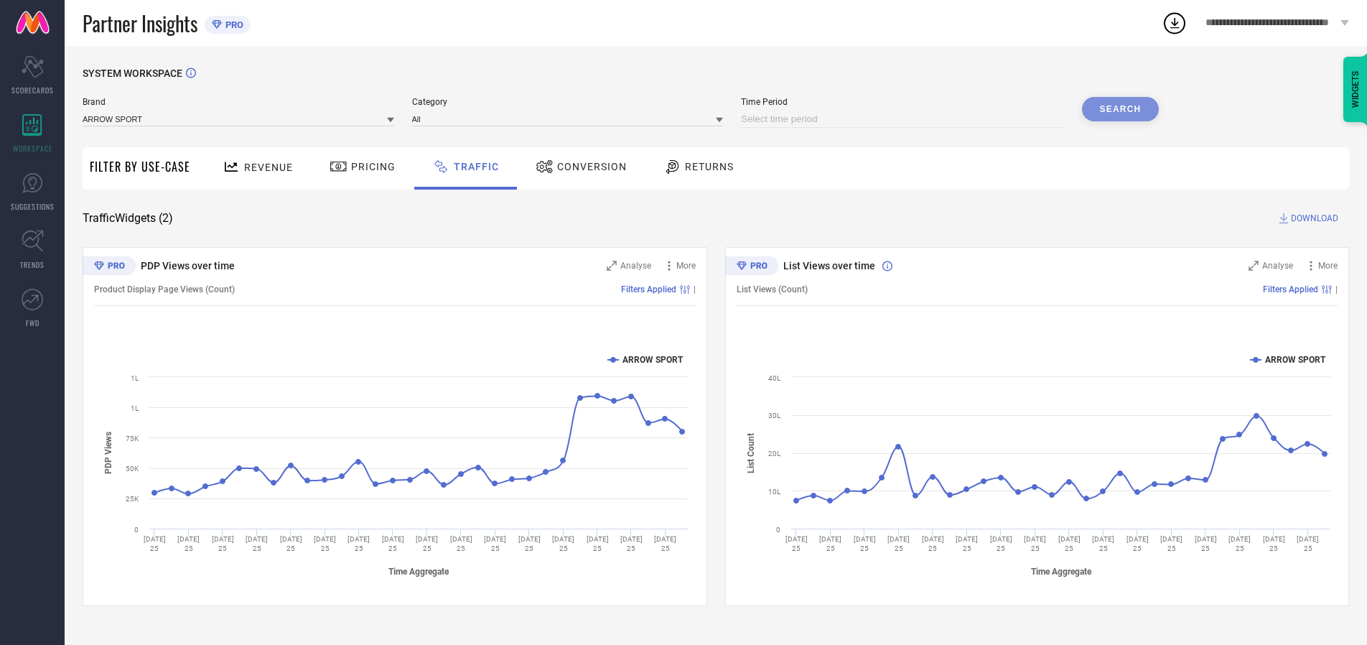
click at [904, 119] on input at bounding box center [902, 119] width 323 height 17
select select "8"
select select "2025"
select select "9"
select select "2025"
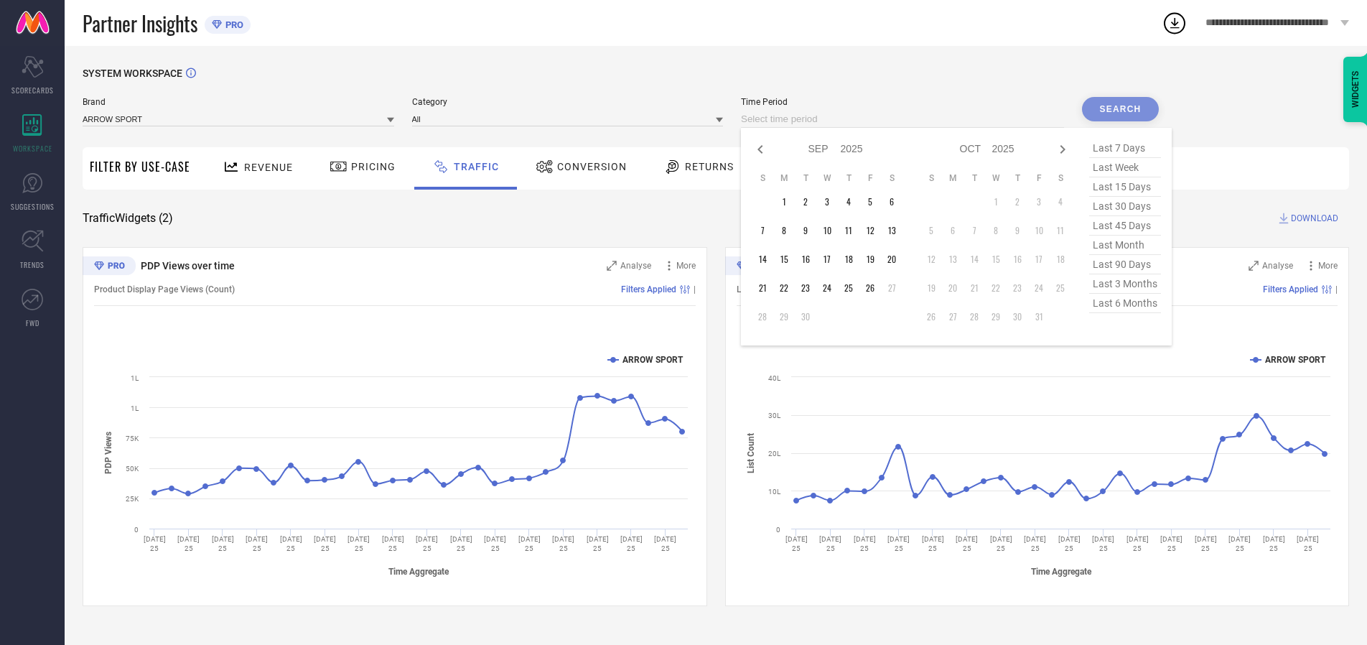
click at [874, 288] on td "26" at bounding box center [870, 288] width 22 height 22
type input "[DATE] to [DATE]"
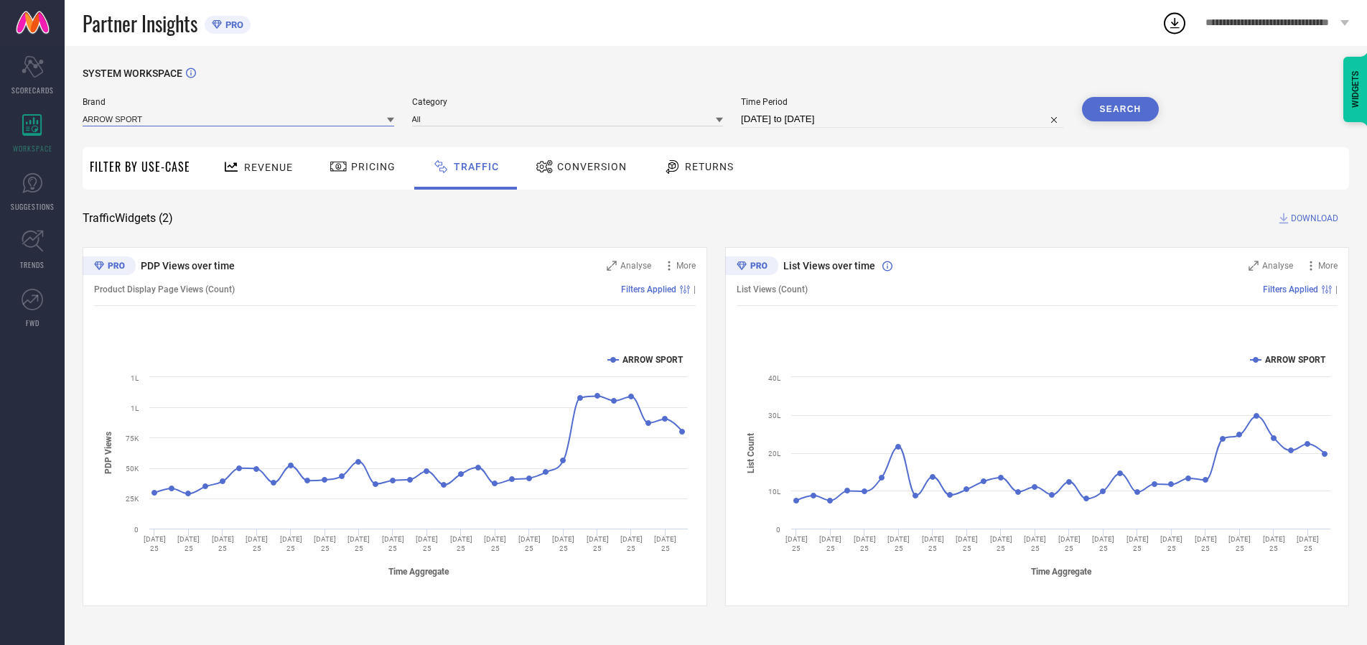
click at [239, 118] on input at bounding box center [239, 118] width 312 height 15
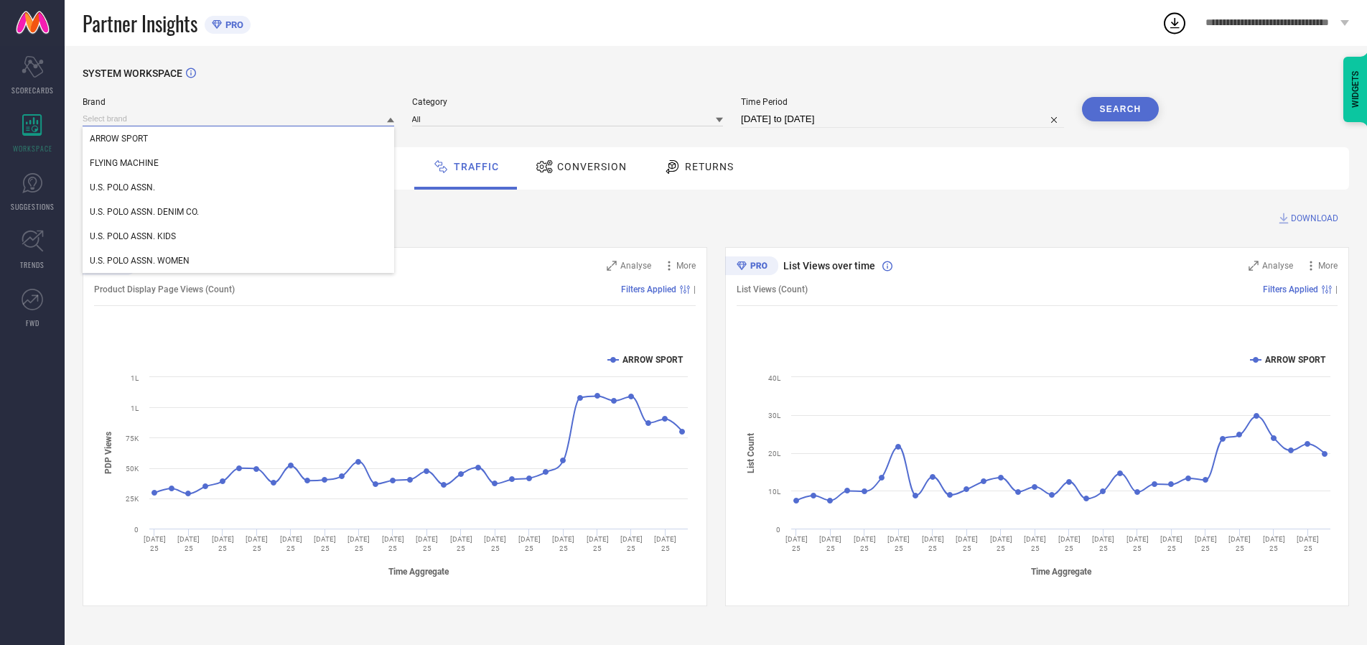
click at [239, 118] on input at bounding box center [239, 118] width 312 height 15
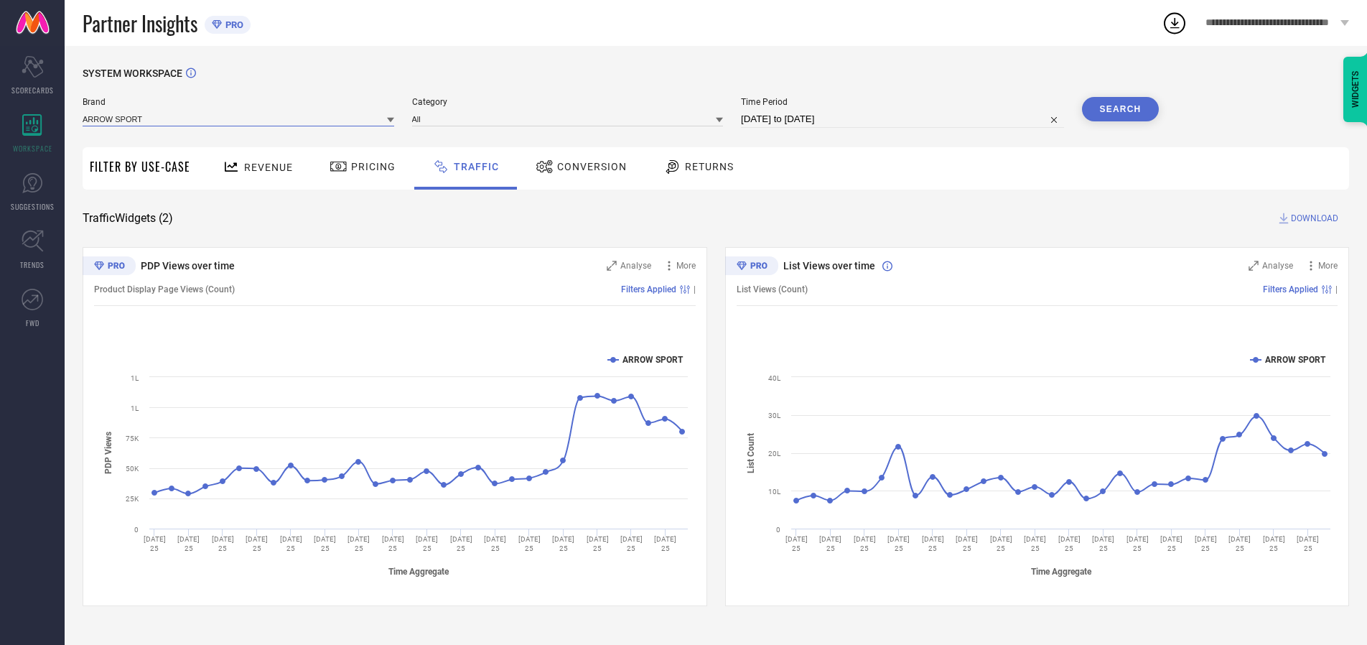
click at [239, 118] on input at bounding box center [239, 118] width 312 height 15
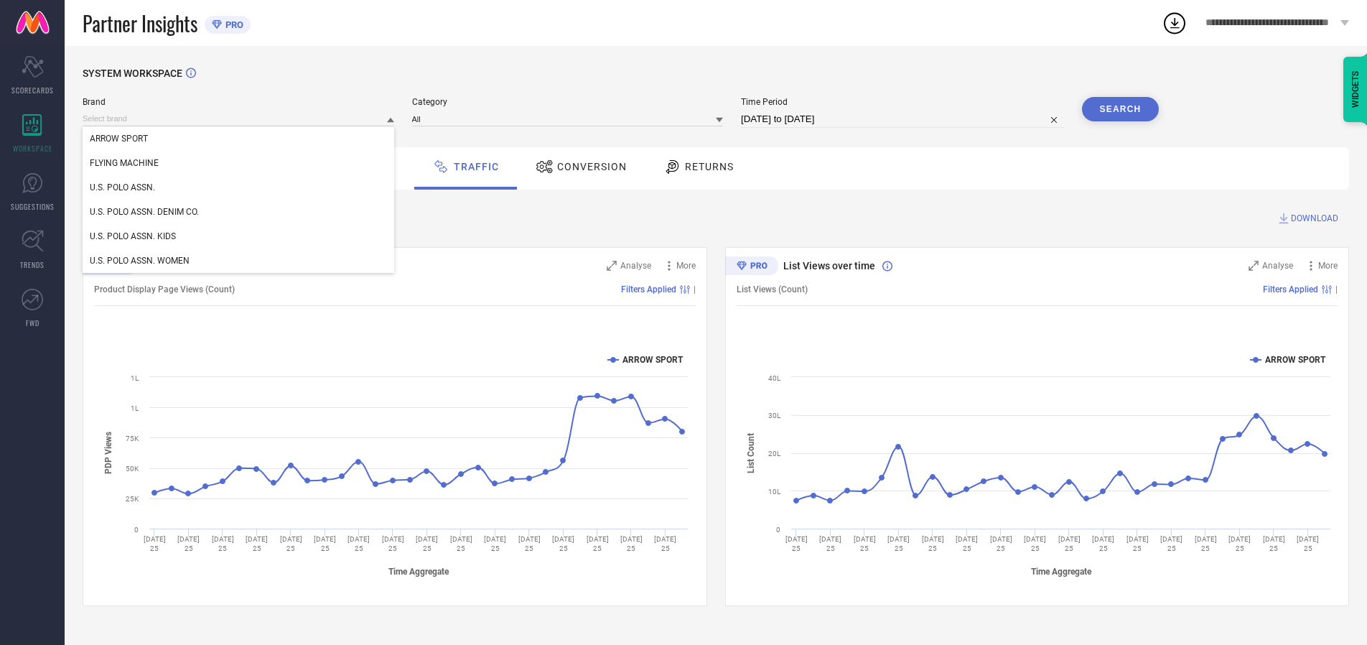
click at [239, 187] on div "U.S. POLO ASSN." at bounding box center [239, 187] width 312 height 24
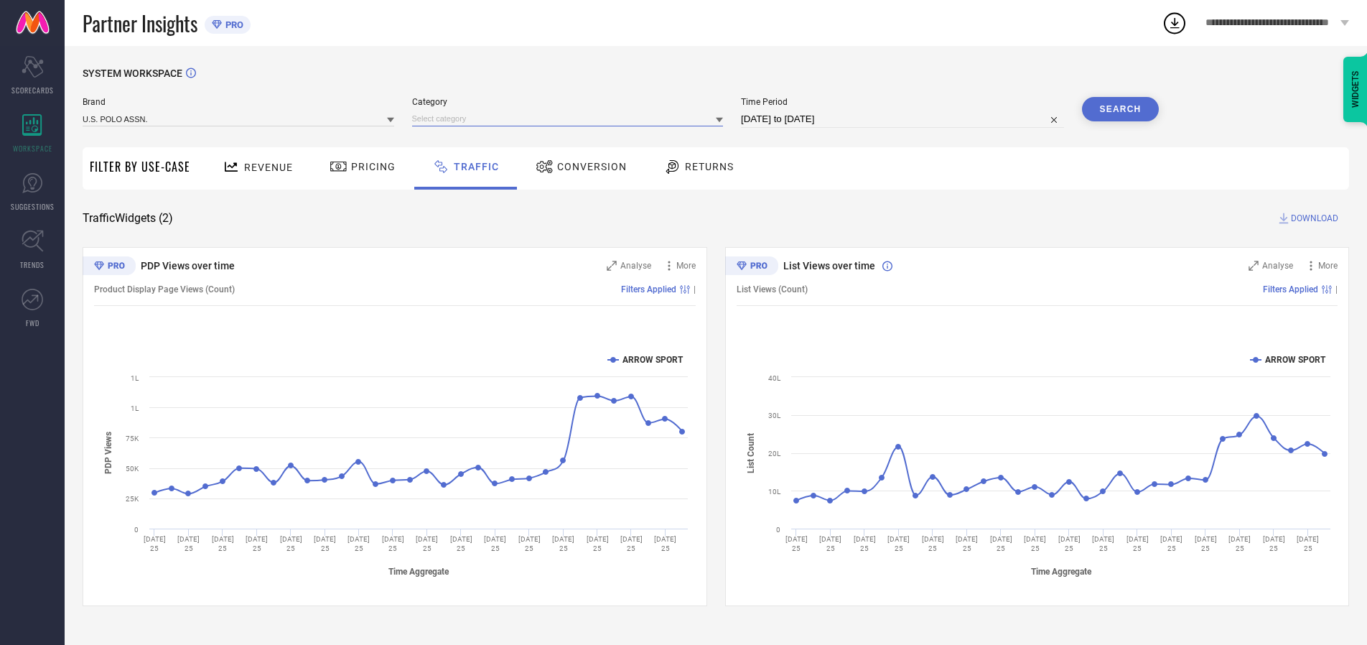
click at [571, 118] on input at bounding box center [568, 118] width 312 height 15
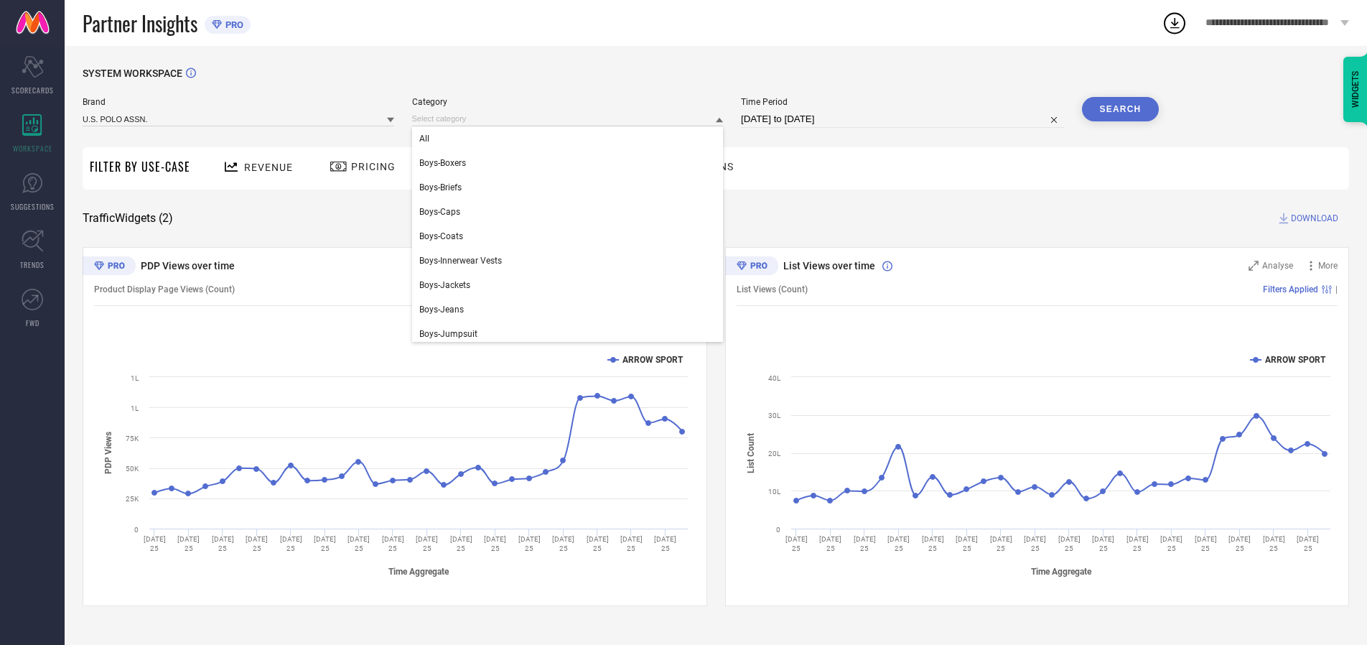
click at [571, 139] on div "All" at bounding box center [568, 138] width 312 height 24
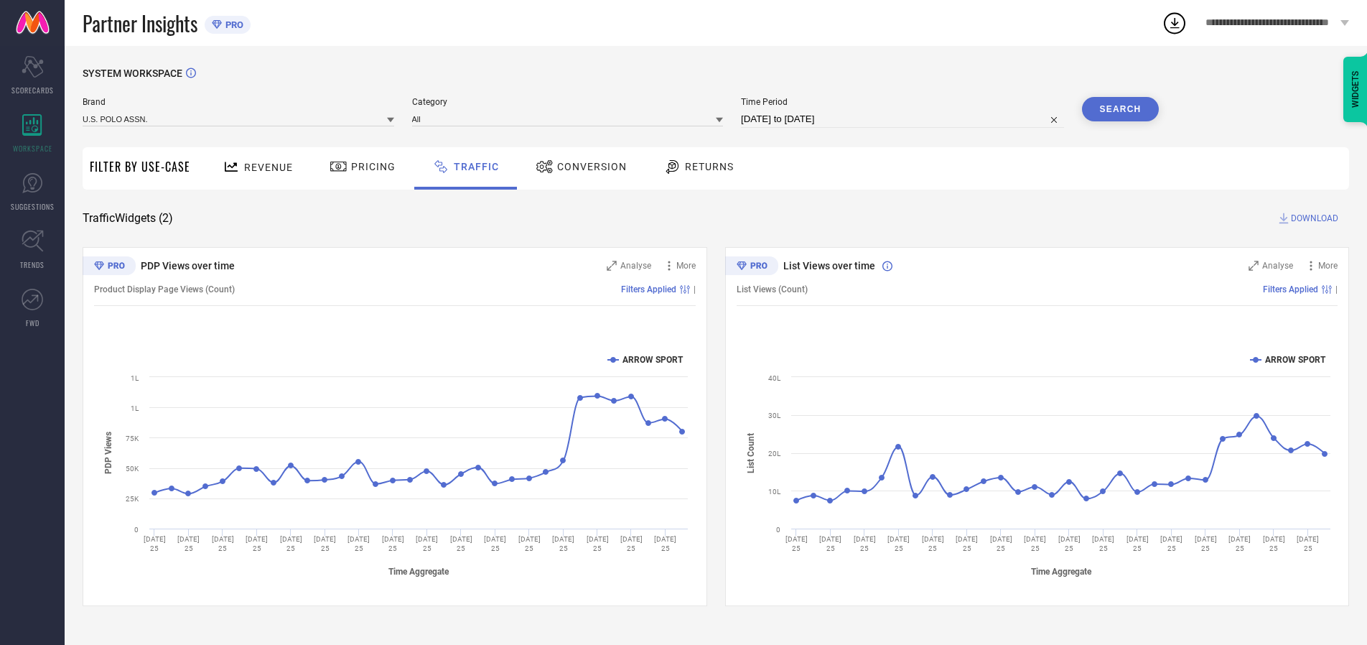
click at [1120, 109] on button "Search" at bounding box center [1121, 109] width 78 height 24
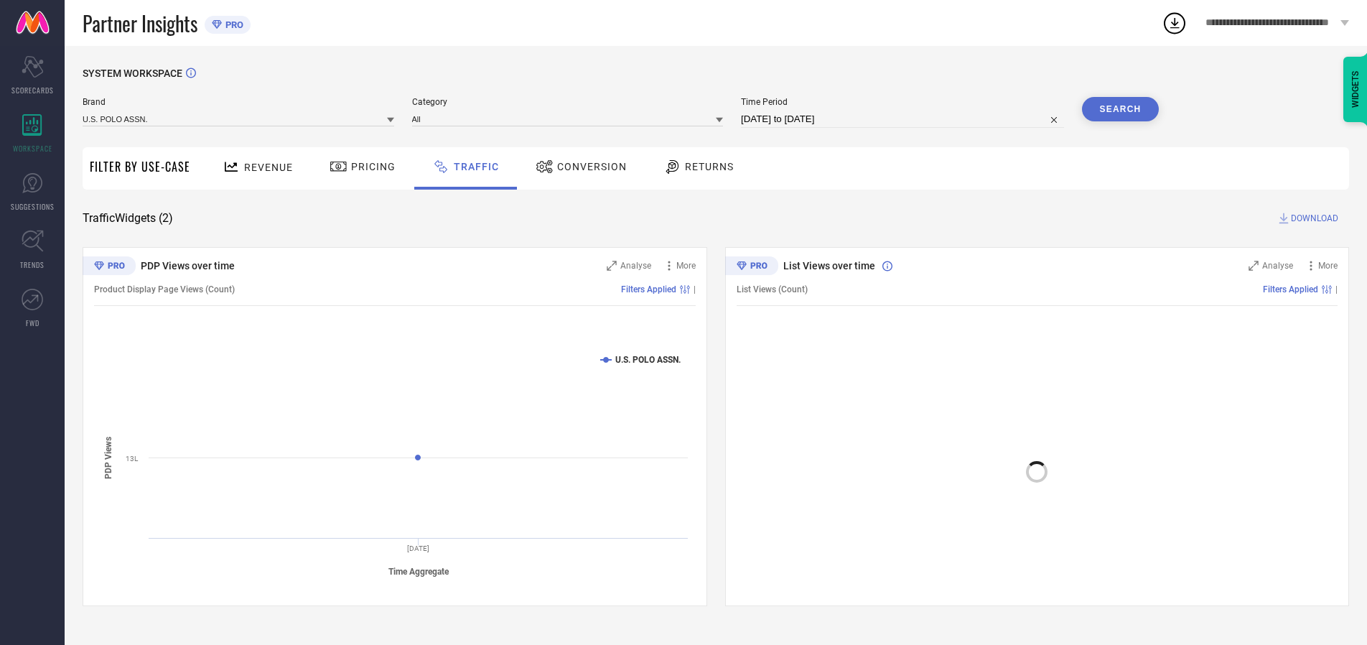
click at [1312, 218] on span "DOWNLOAD" at bounding box center [1314, 218] width 47 height 14
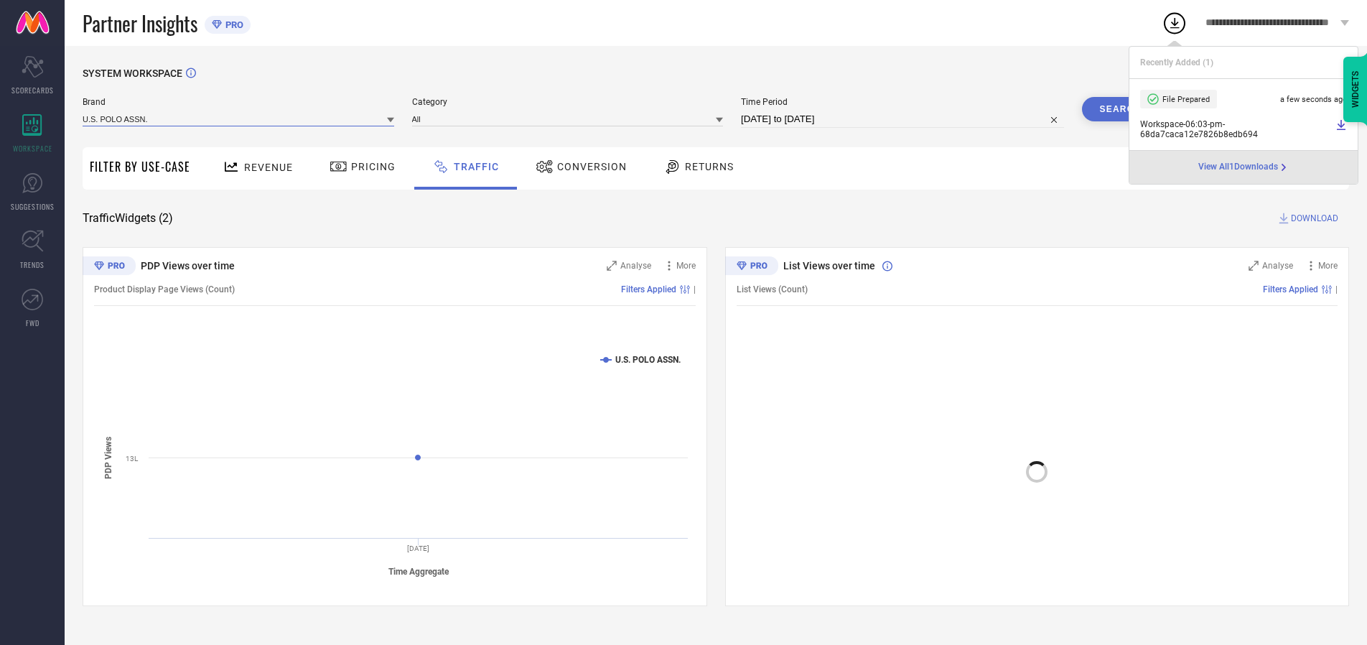
click at [239, 118] on input at bounding box center [239, 118] width 312 height 15
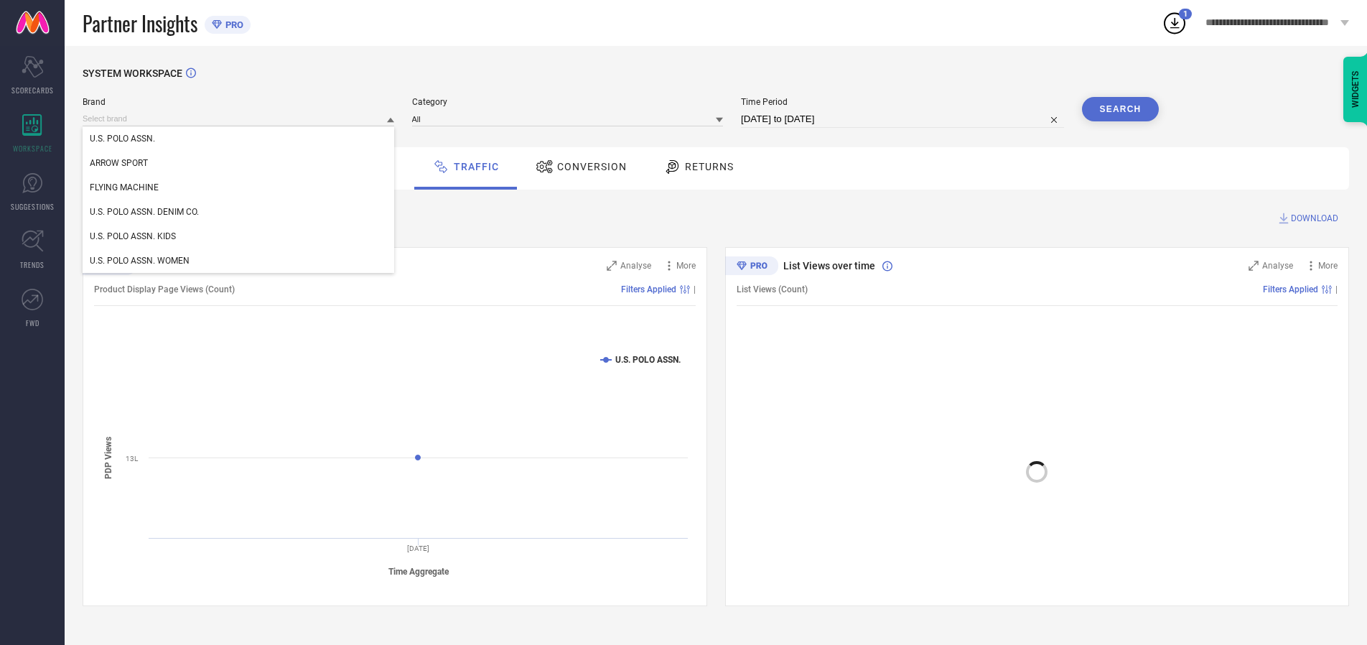
click at [239, 212] on div "U.S. POLO ASSN. DENIM CO." at bounding box center [239, 212] width 312 height 24
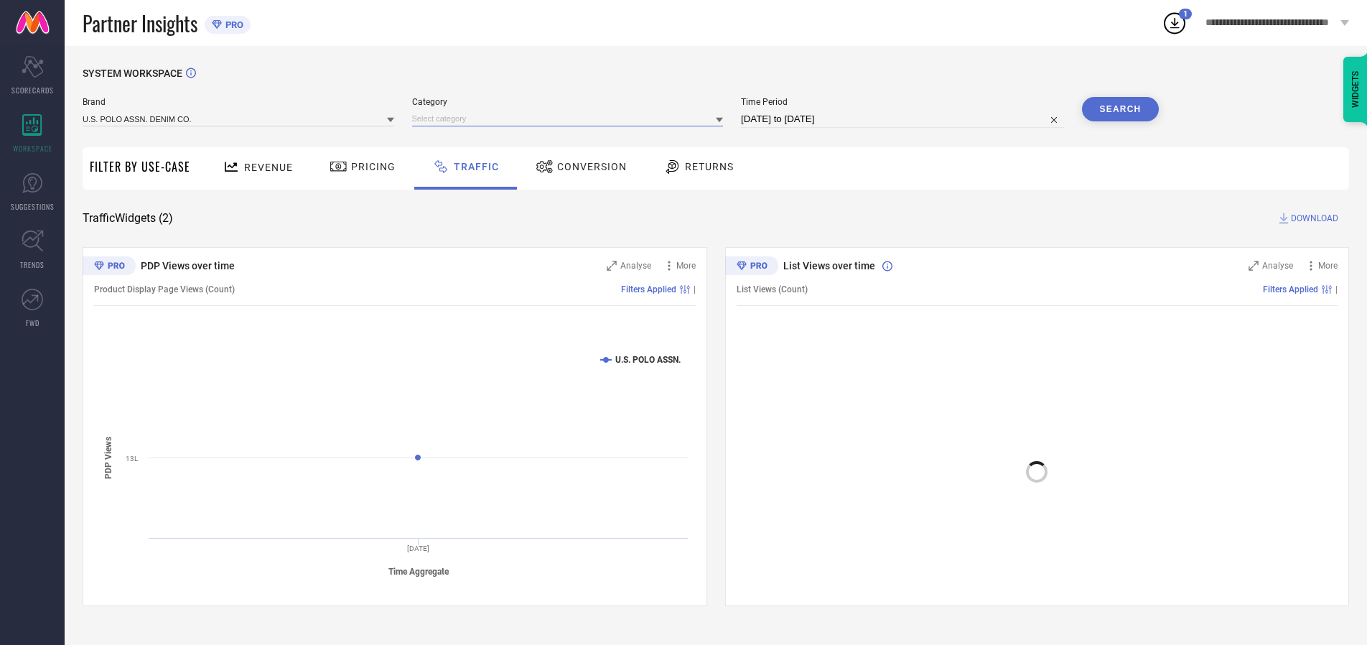
click at [571, 118] on input at bounding box center [568, 118] width 312 height 15
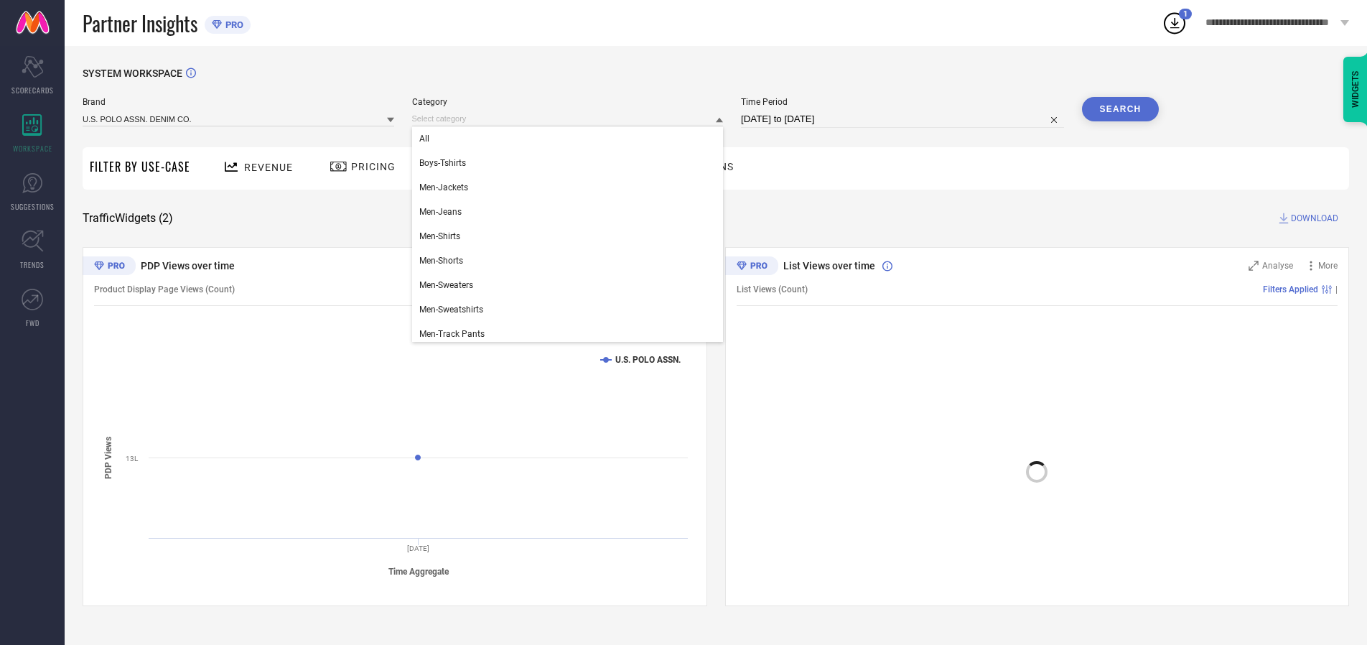
click at [571, 139] on div "All" at bounding box center [568, 138] width 312 height 24
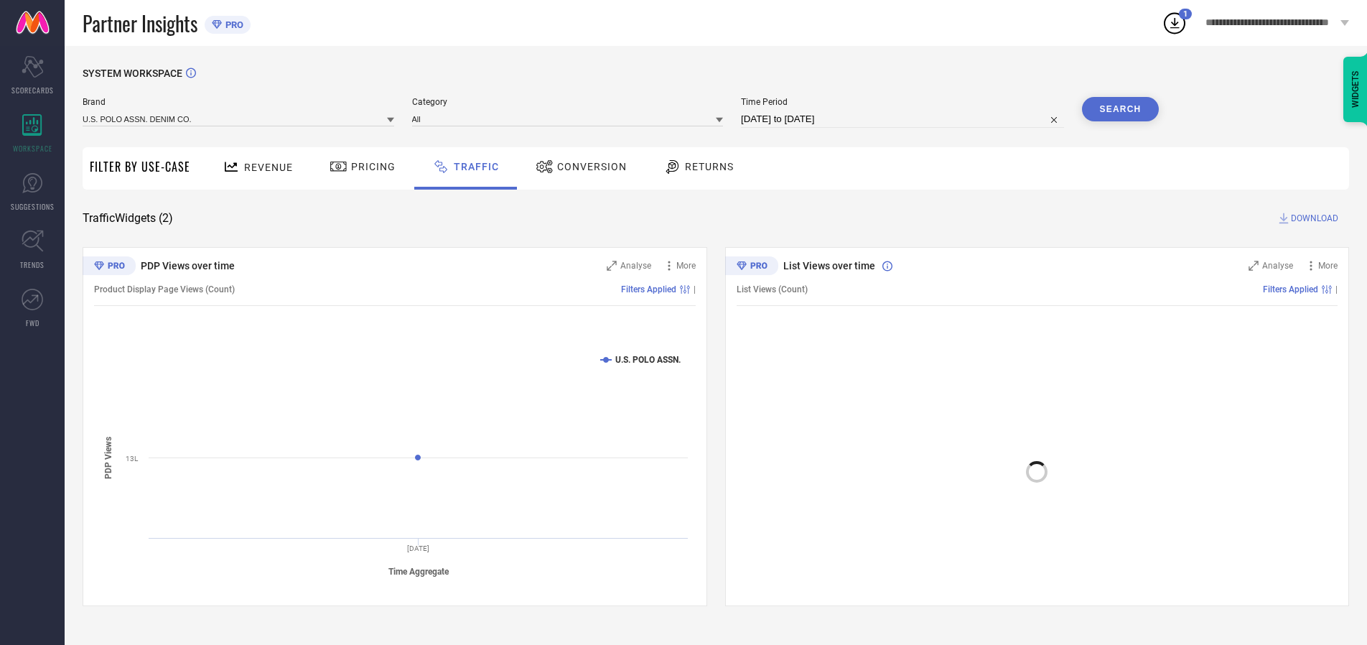
click at [1120, 109] on button "Search" at bounding box center [1121, 109] width 78 height 24
click at [1312, 218] on span "DOWNLOAD" at bounding box center [1314, 218] width 47 height 14
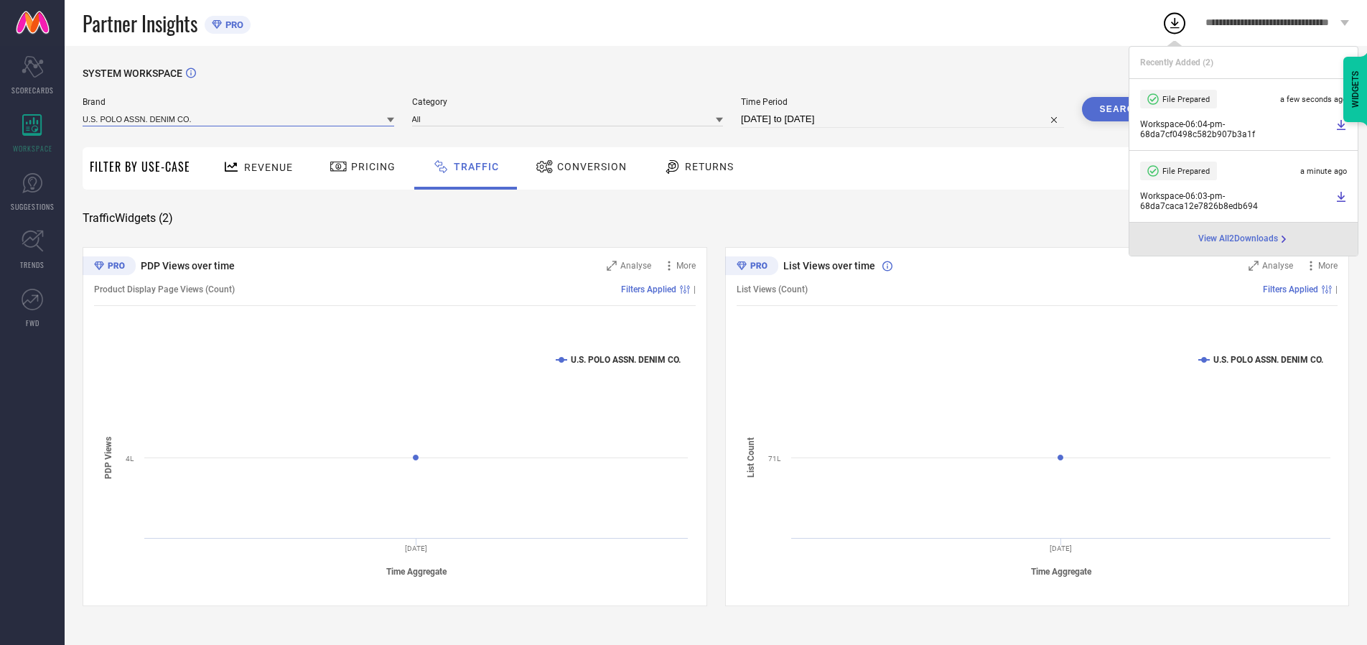
click at [239, 118] on input at bounding box center [239, 118] width 312 height 15
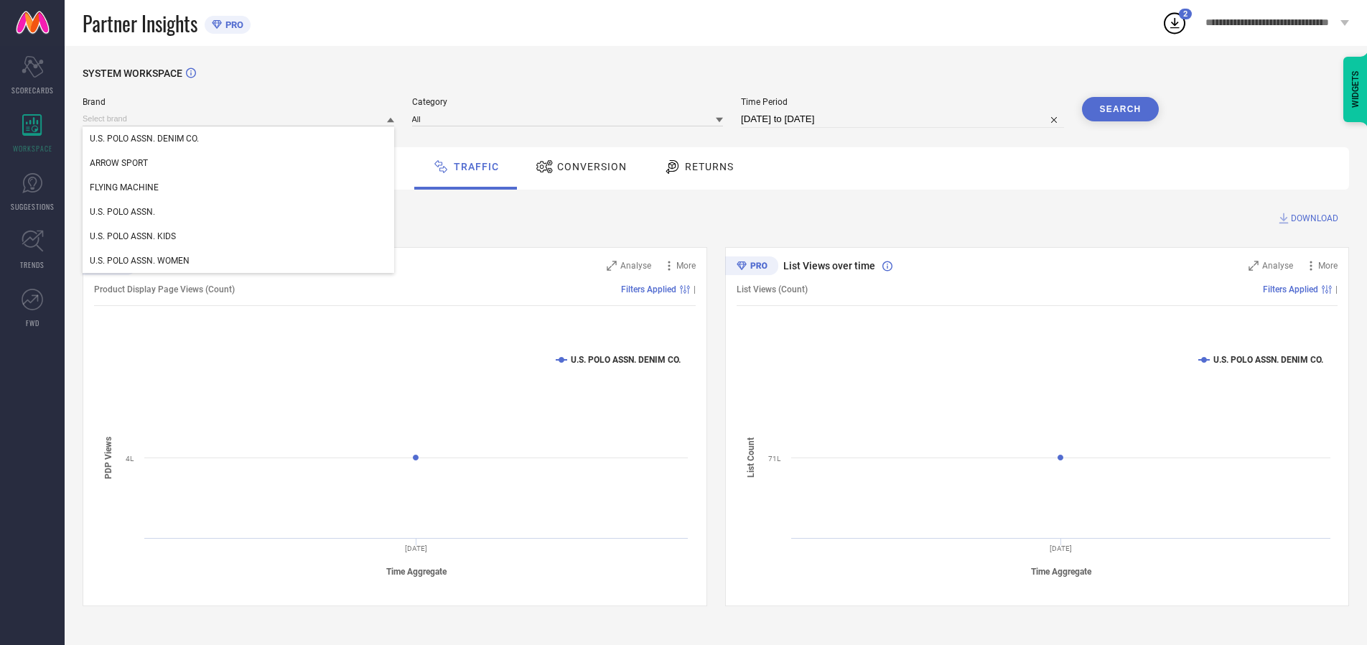
click at [239, 236] on div "U.S. POLO ASSN. KIDS" at bounding box center [239, 236] width 312 height 24
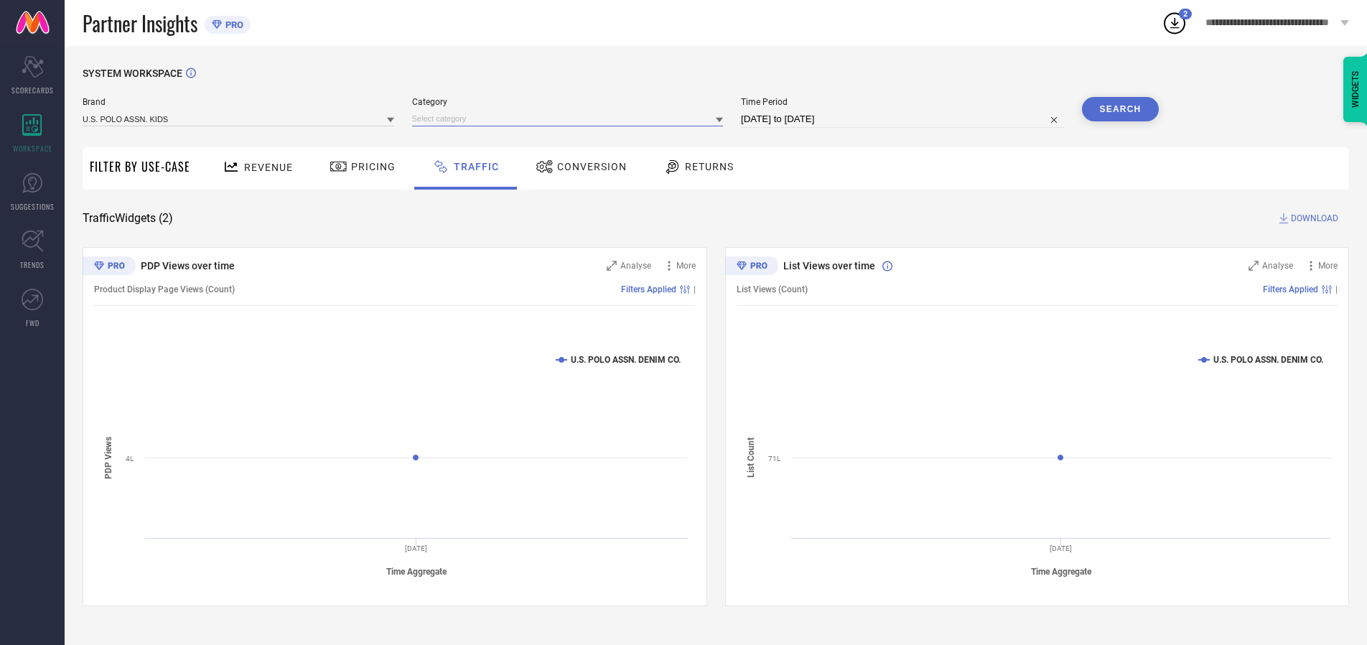
click at [571, 118] on input at bounding box center [568, 118] width 312 height 15
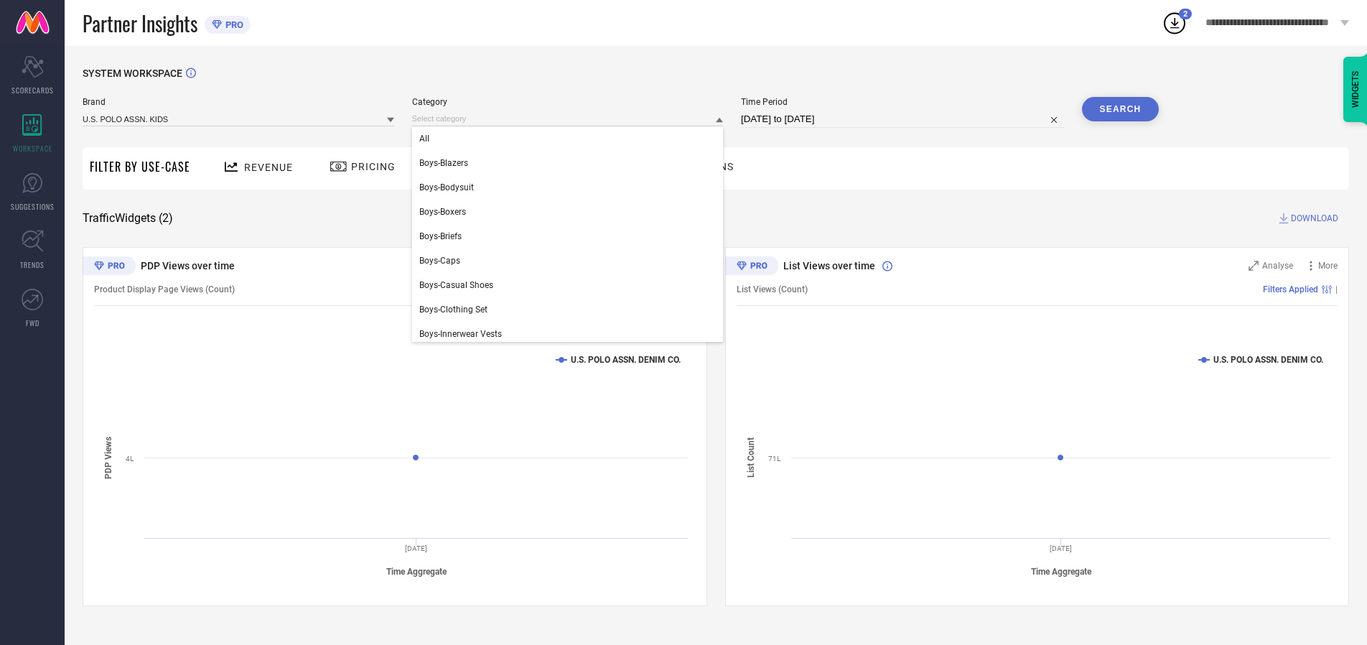
click at [571, 139] on div "All" at bounding box center [568, 138] width 312 height 24
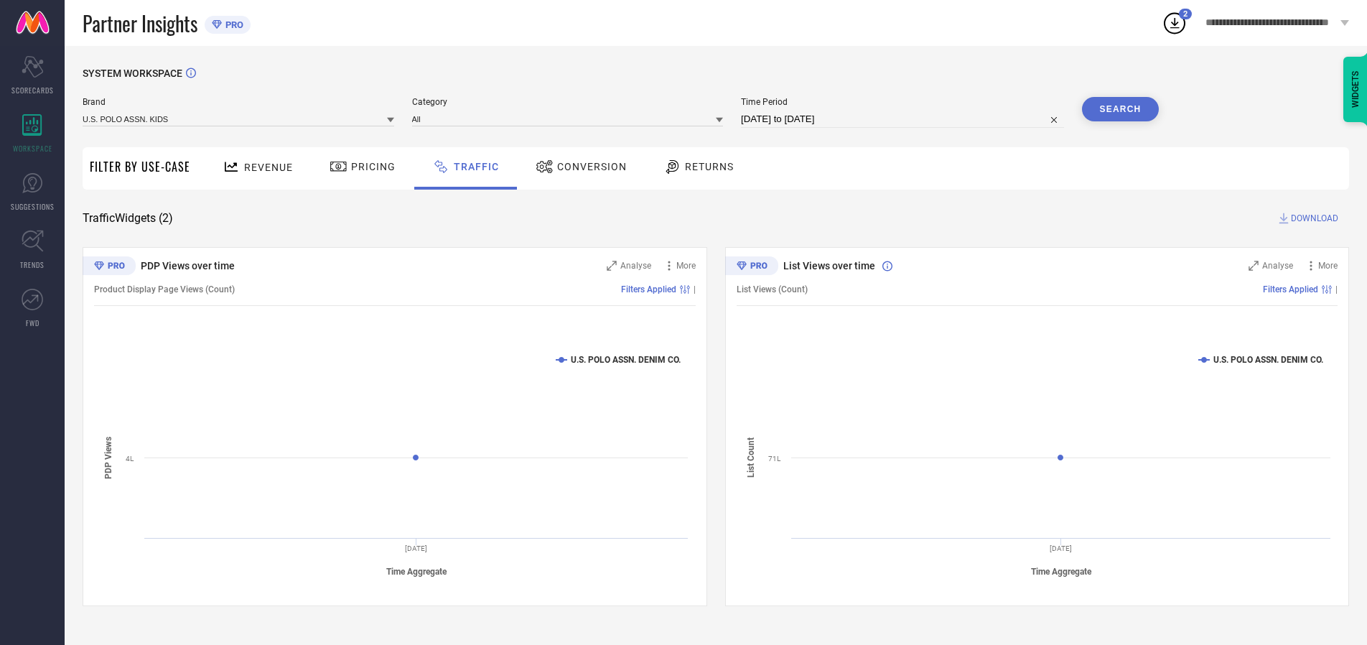
click at [1120, 109] on button "Search" at bounding box center [1121, 109] width 78 height 24
click at [1312, 218] on span "DOWNLOAD" at bounding box center [1314, 218] width 47 height 14
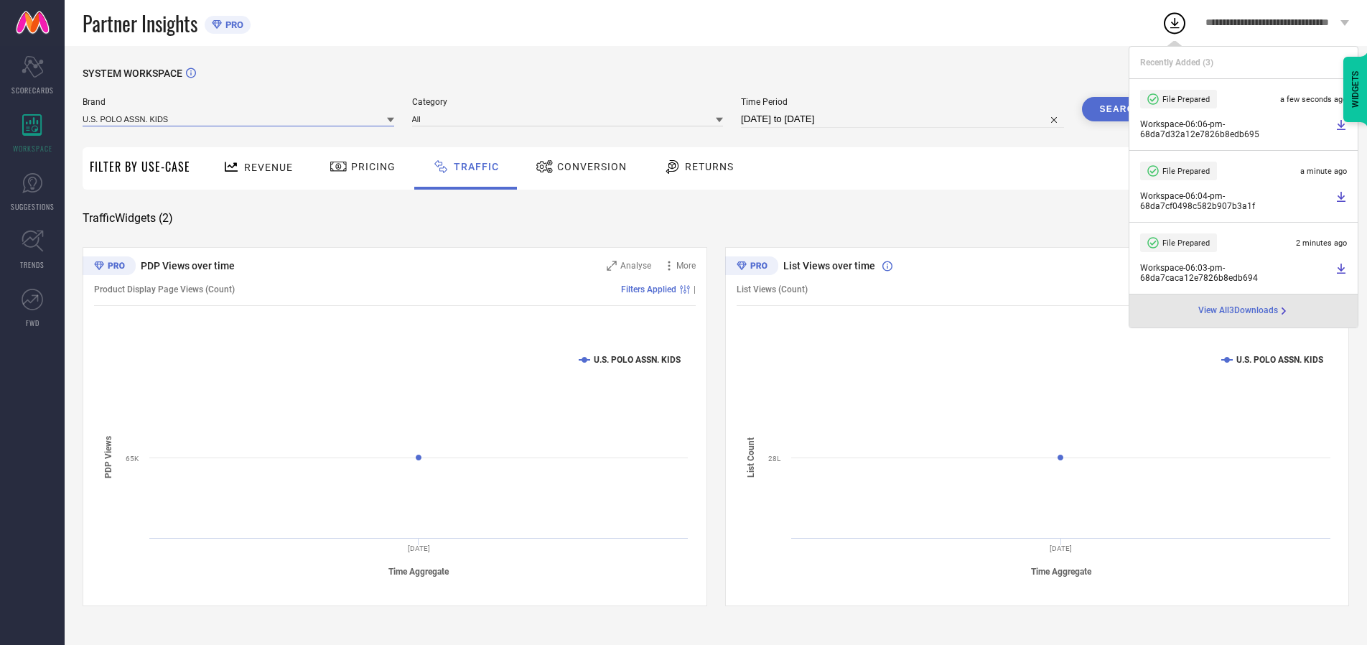
click at [239, 118] on input at bounding box center [239, 118] width 312 height 15
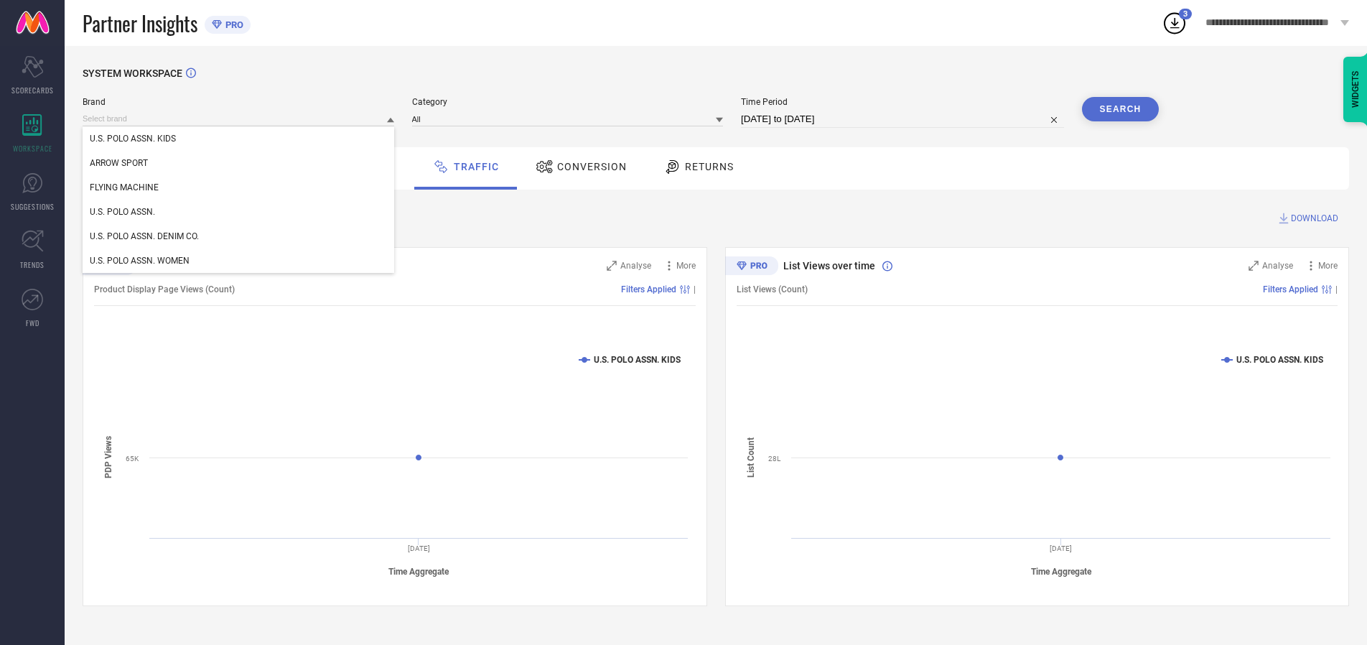
click at [239, 261] on div "U.S. POLO ASSN. WOMEN" at bounding box center [239, 260] width 312 height 24
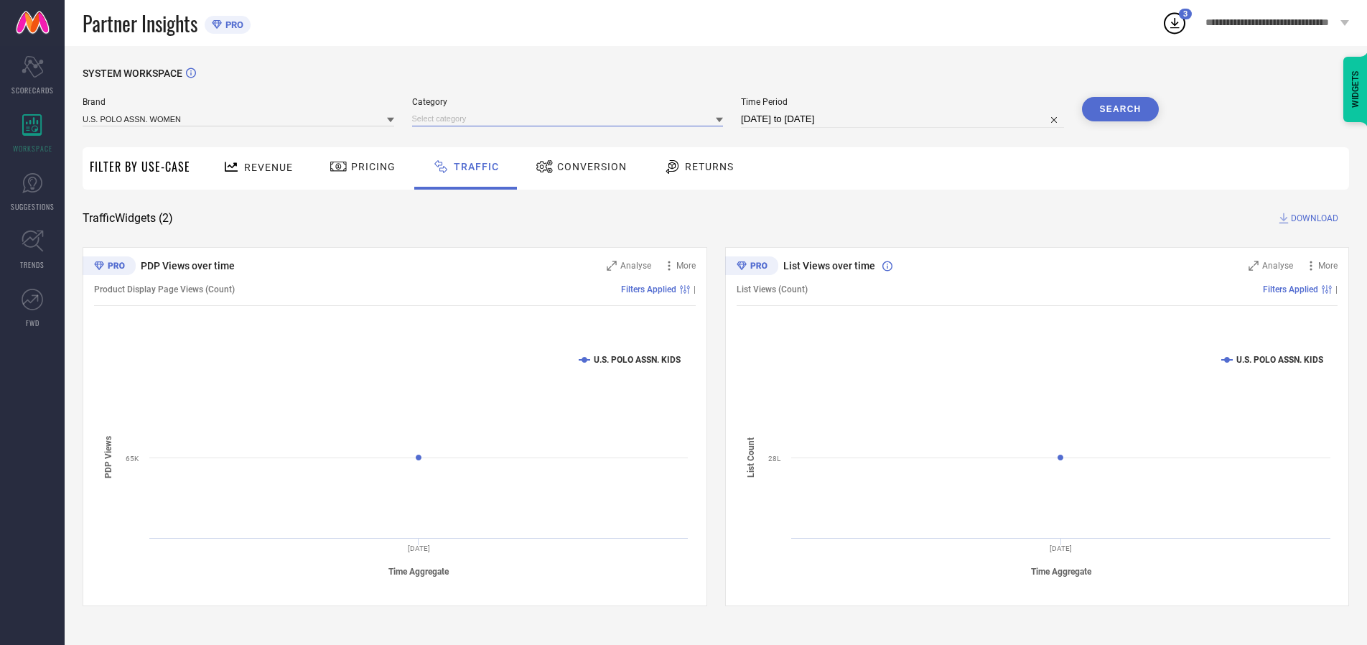
click at [571, 118] on input at bounding box center [568, 118] width 312 height 15
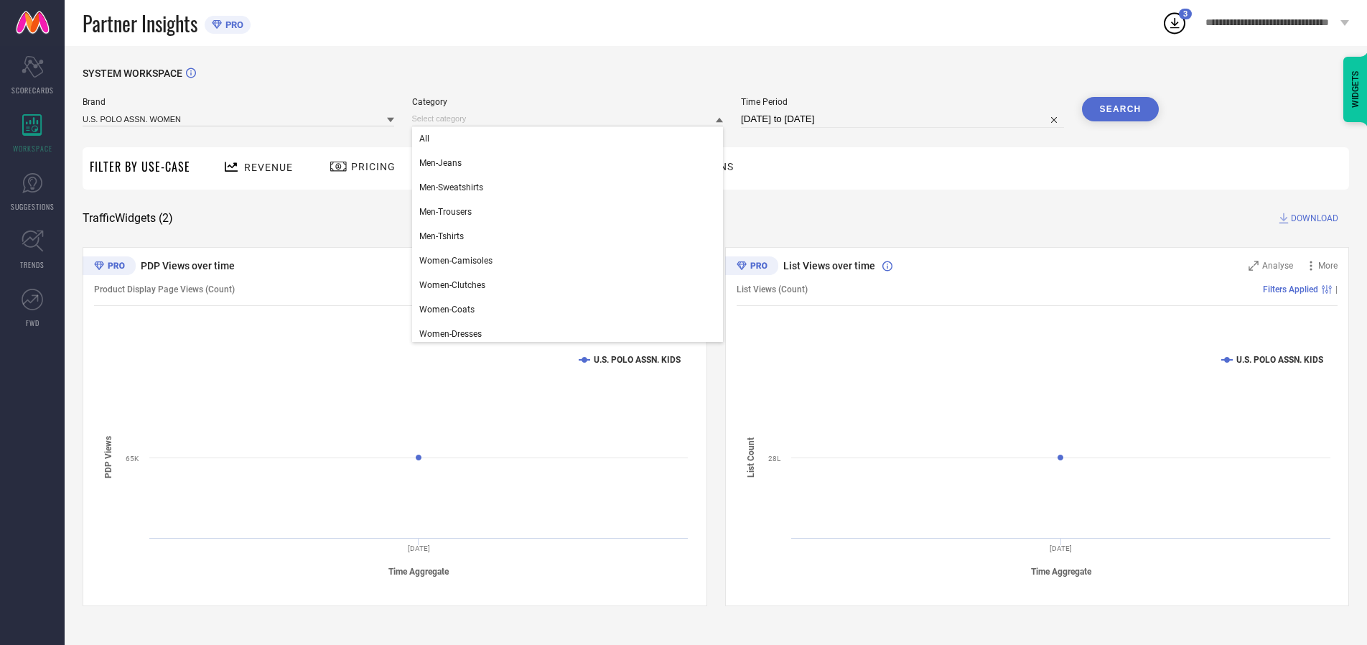
click at [571, 139] on div "All" at bounding box center [568, 138] width 312 height 24
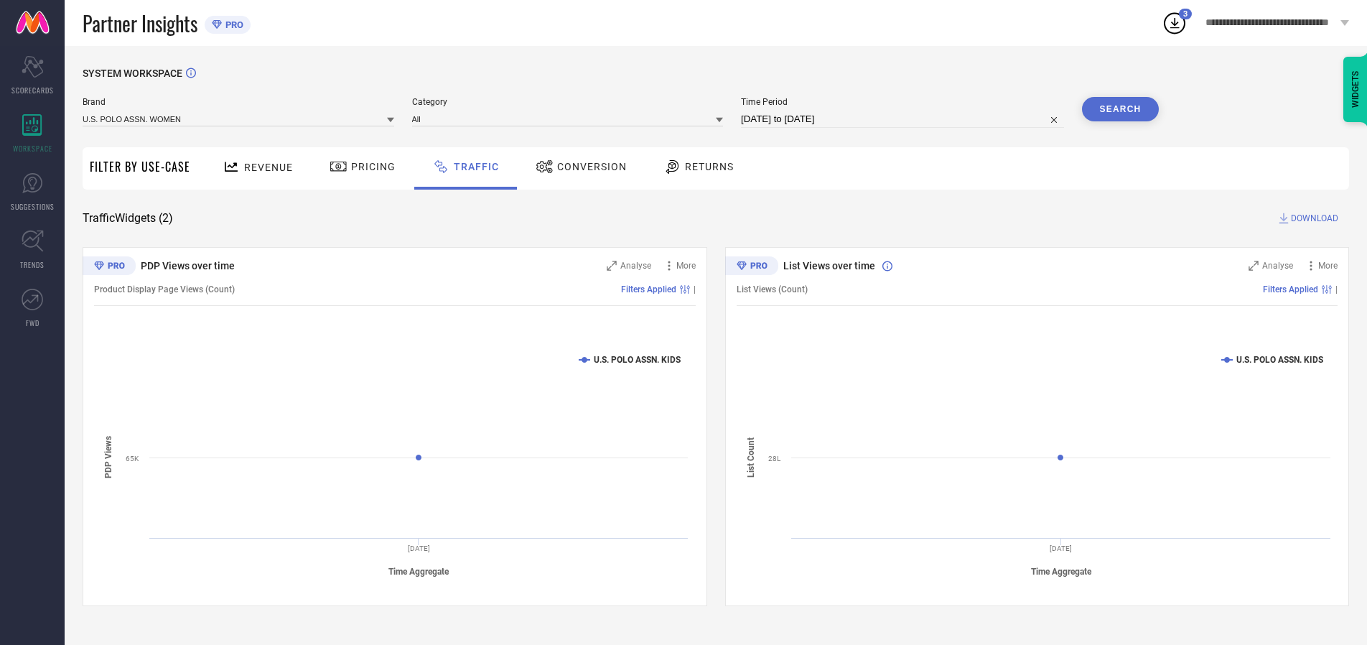
click at [1120, 109] on button "Search" at bounding box center [1121, 109] width 78 height 24
click at [1312, 218] on span "DOWNLOAD" at bounding box center [1314, 218] width 47 height 14
